Goal: Information Seeking & Learning: Learn about a topic

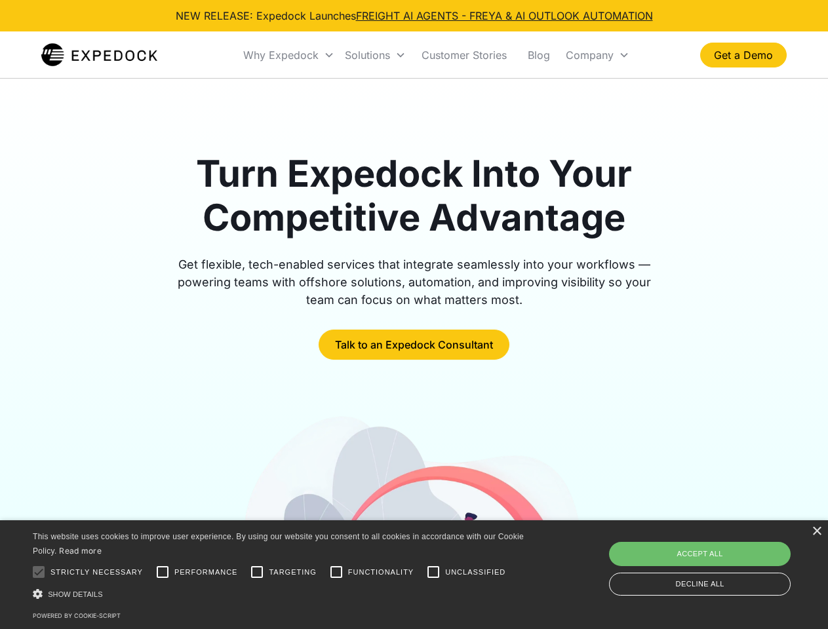
click at [289, 55] on div "Why Expedock" at bounding box center [280, 55] width 75 height 13
click at [375, 55] on div "Solutions" at bounding box center [367, 55] width 45 height 13
click at [597, 55] on div "Company" at bounding box center [590, 55] width 48 height 13
click at [39, 572] on div at bounding box center [39, 572] width 26 height 26
click at [163, 572] on input "Performance" at bounding box center [162, 572] width 26 height 26
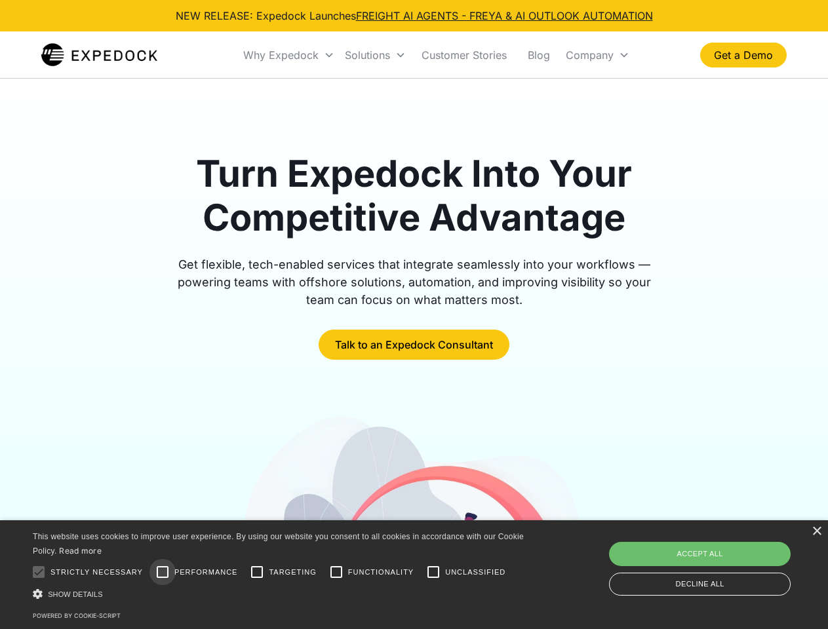
checkbox input "true"
click at [257, 572] on input "Targeting" at bounding box center [257, 572] width 26 height 26
checkbox input "true"
click at [336, 572] on input "Functionality" at bounding box center [336, 572] width 26 height 26
checkbox input "true"
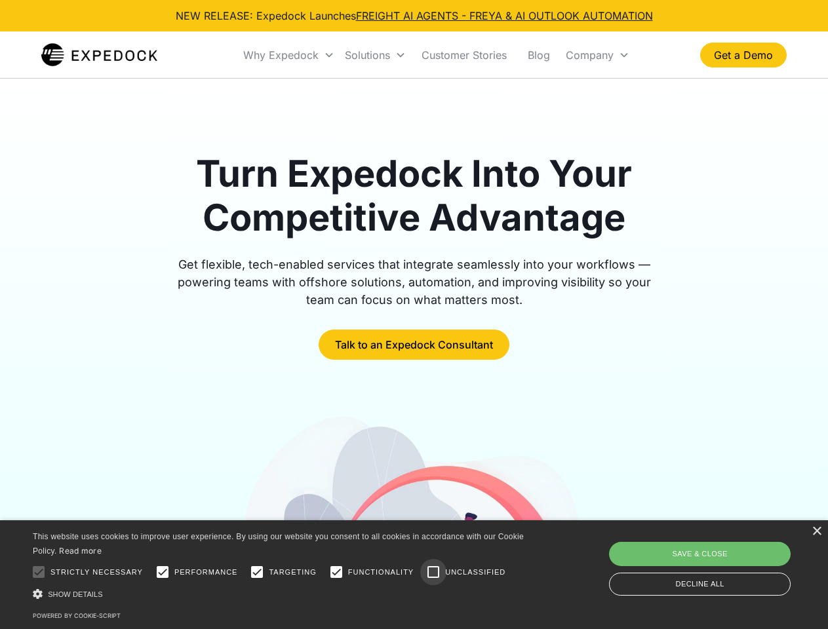
click at [433, 572] on input "Unclassified" at bounding box center [433, 572] width 26 height 26
checkbox input "true"
click at [281, 594] on div "Show details Hide details" at bounding box center [281, 594] width 496 height 14
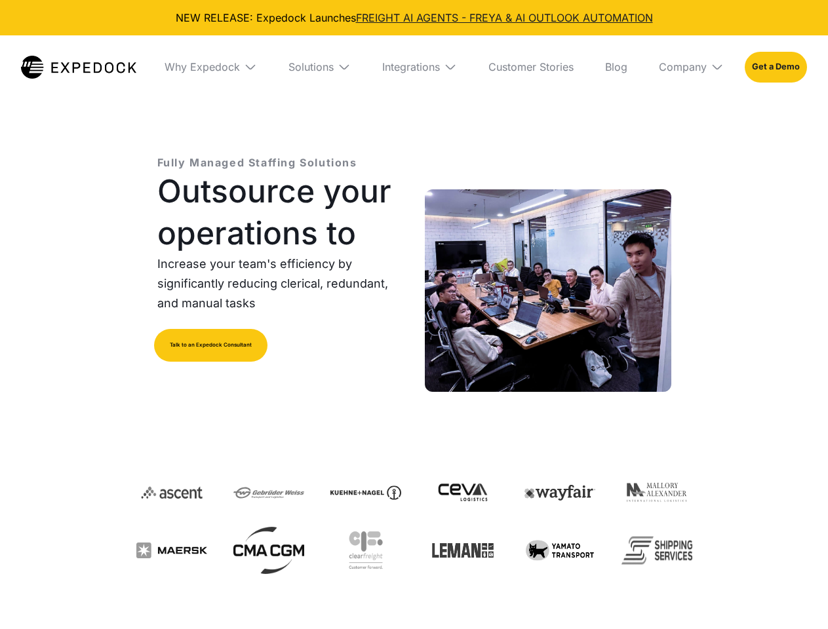
select select
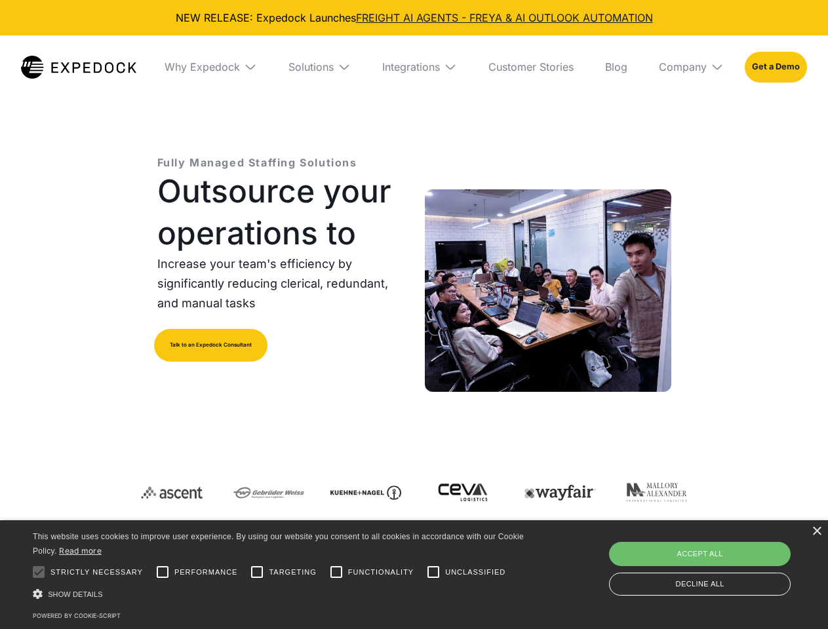
click at [414, 67] on div "Integrations" at bounding box center [411, 66] width 58 height 13
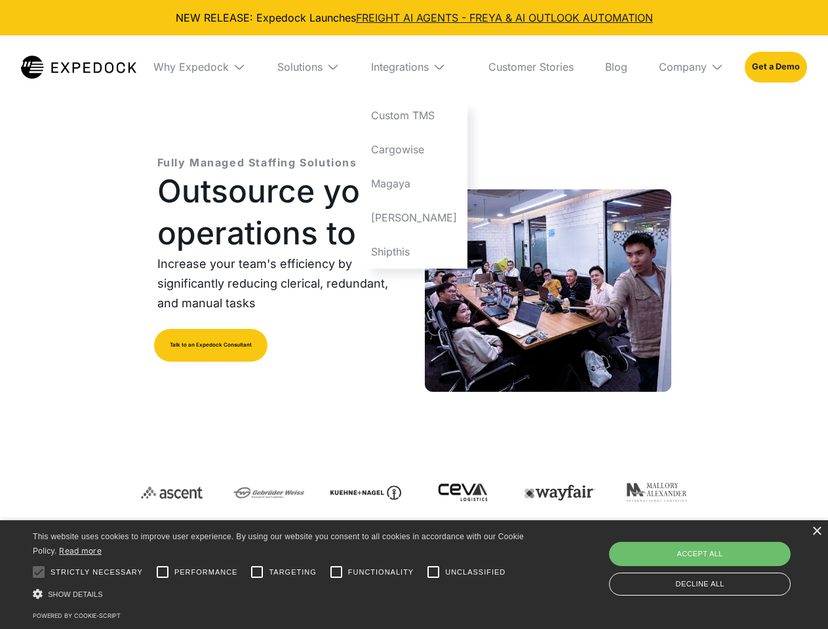
click at [210, 67] on div "Why Expedock" at bounding box center [190, 66] width 75 height 13
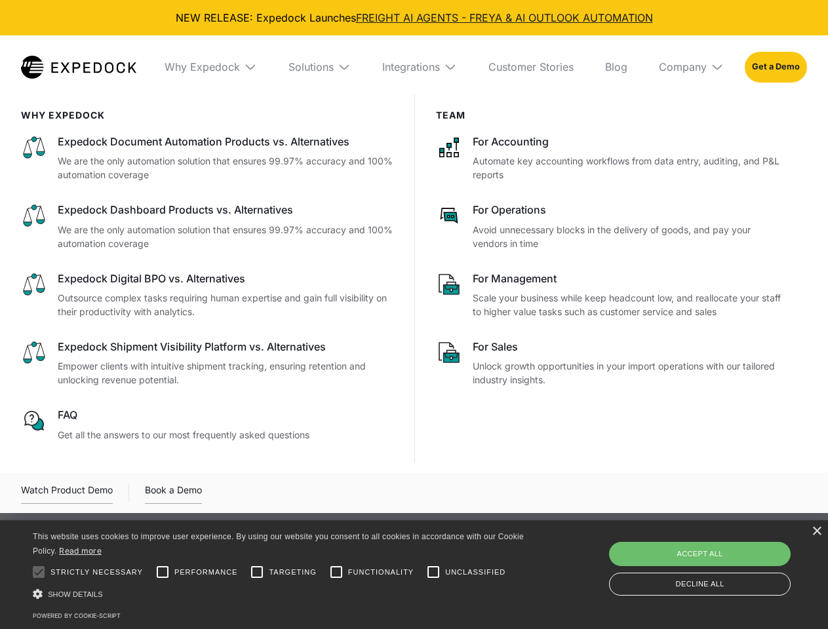
click at [319, 67] on div "Solutions" at bounding box center [310, 66] width 45 height 13
